Goal: Find specific page/section: Find specific page/section

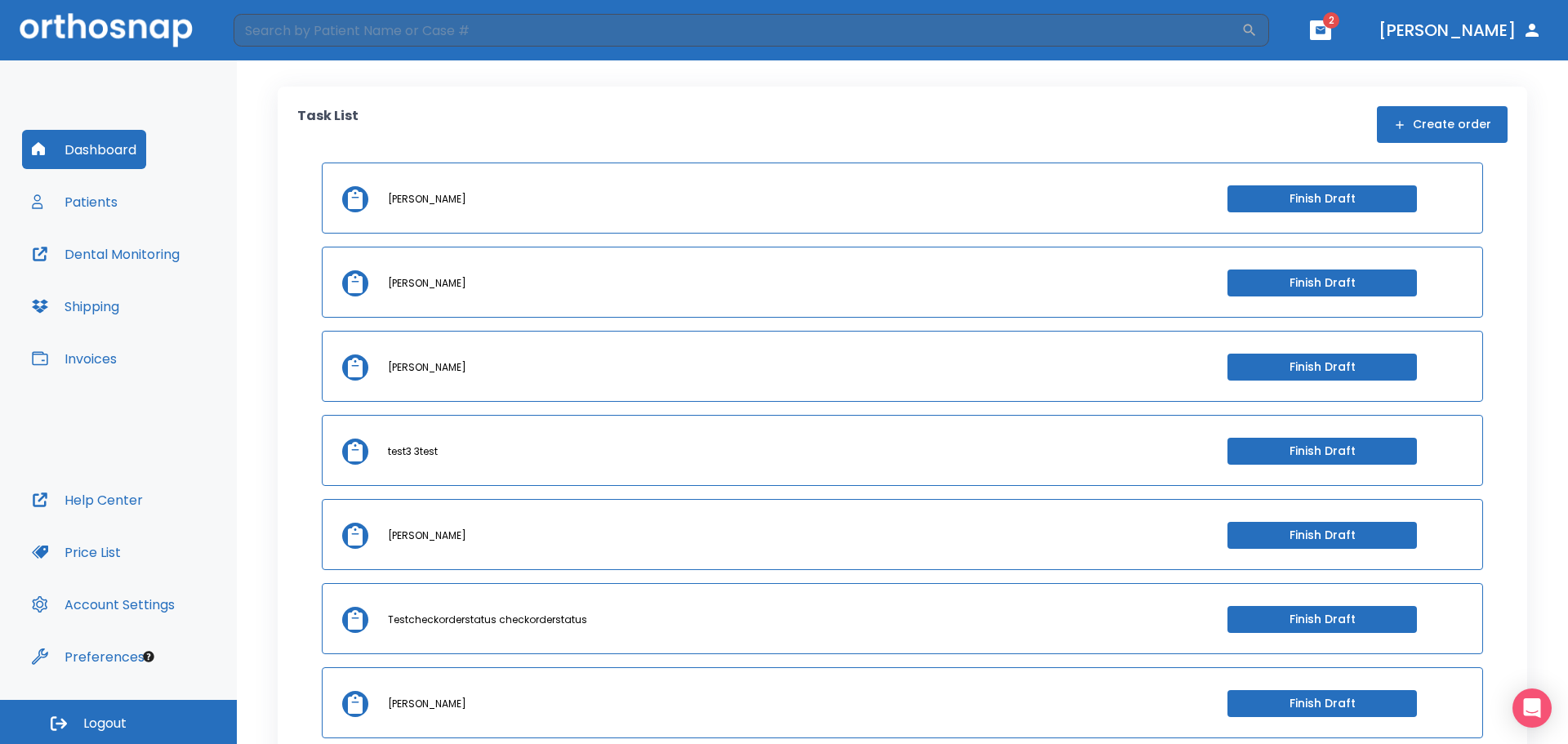
click at [50, 215] on button "Patients" at bounding box center [74, 202] width 105 height 39
